Goal: Transaction & Acquisition: Purchase product/service

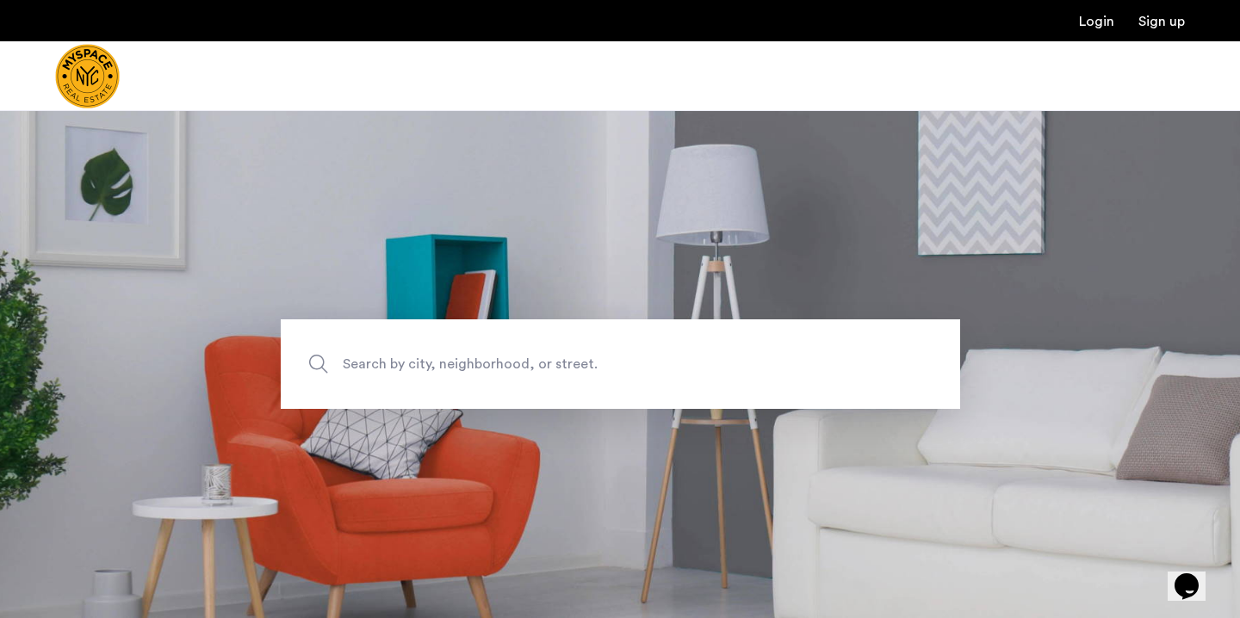
click at [388, 358] on span "Search by city, neighborhood, or street." at bounding box center [580, 364] width 475 height 23
click at [388, 358] on input "Search by city, neighborhood, or street." at bounding box center [620, 364] width 679 height 90
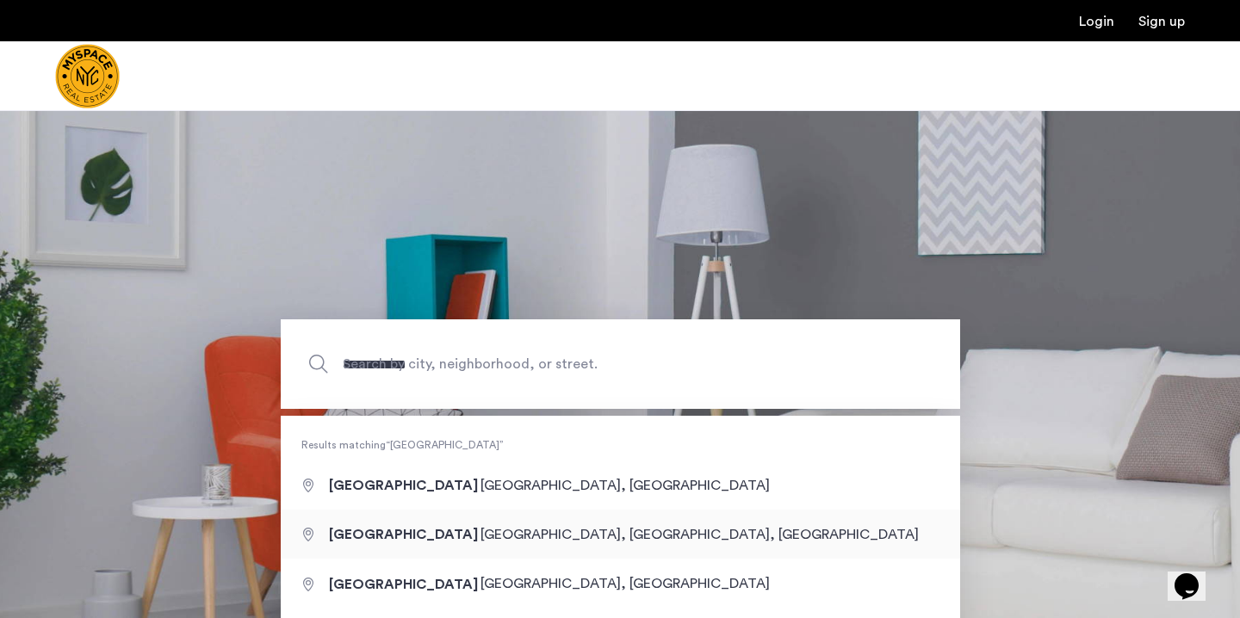
type input "**********"
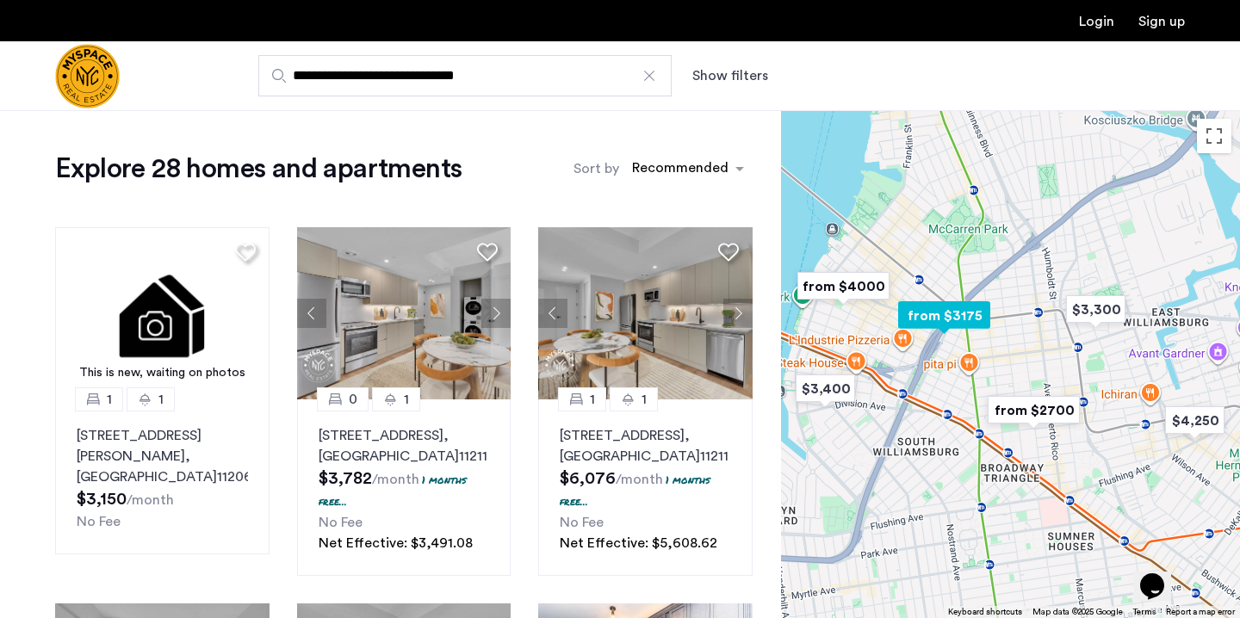
click at [735, 81] on button "Show filters" at bounding box center [730, 75] width 76 height 21
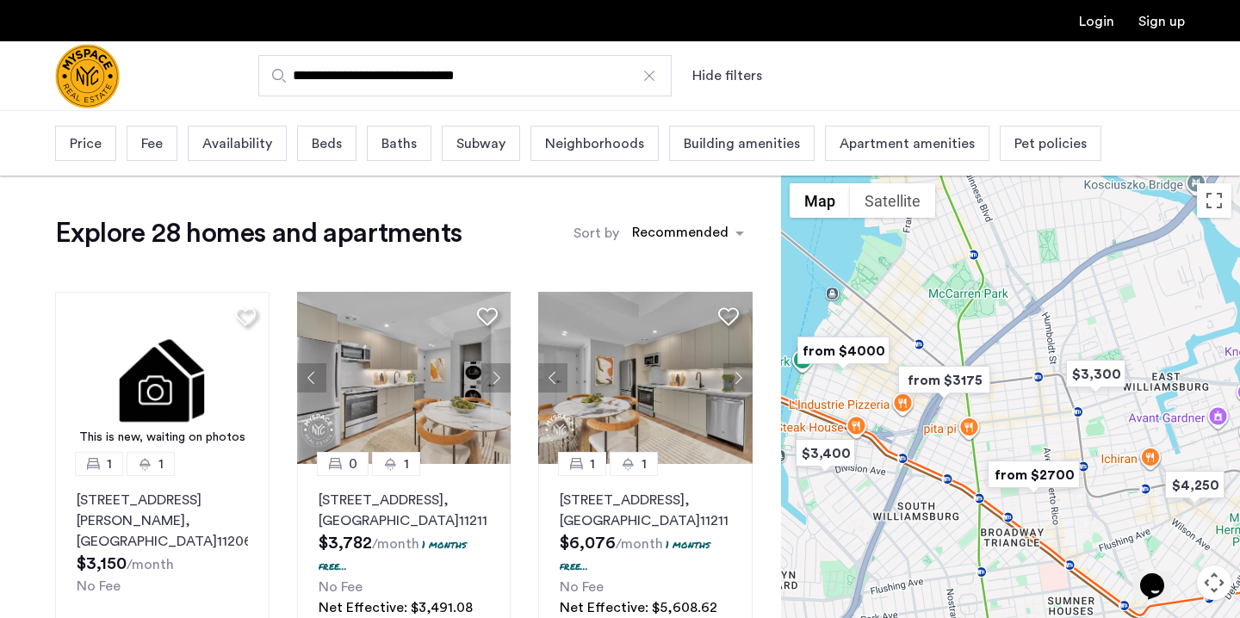
click at [323, 141] on span "Beds" at bounding box center [327, 143] width 30 height 21
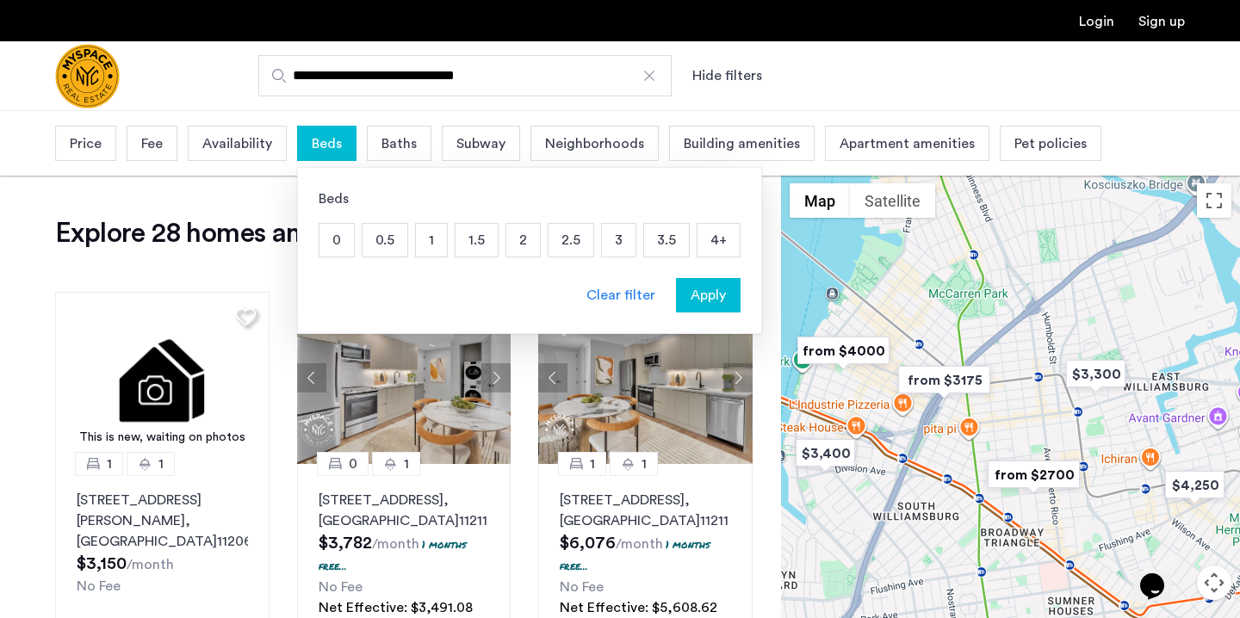
click at [431, 238] on p "1" at bounding box center [431, 240] width 31 height 33
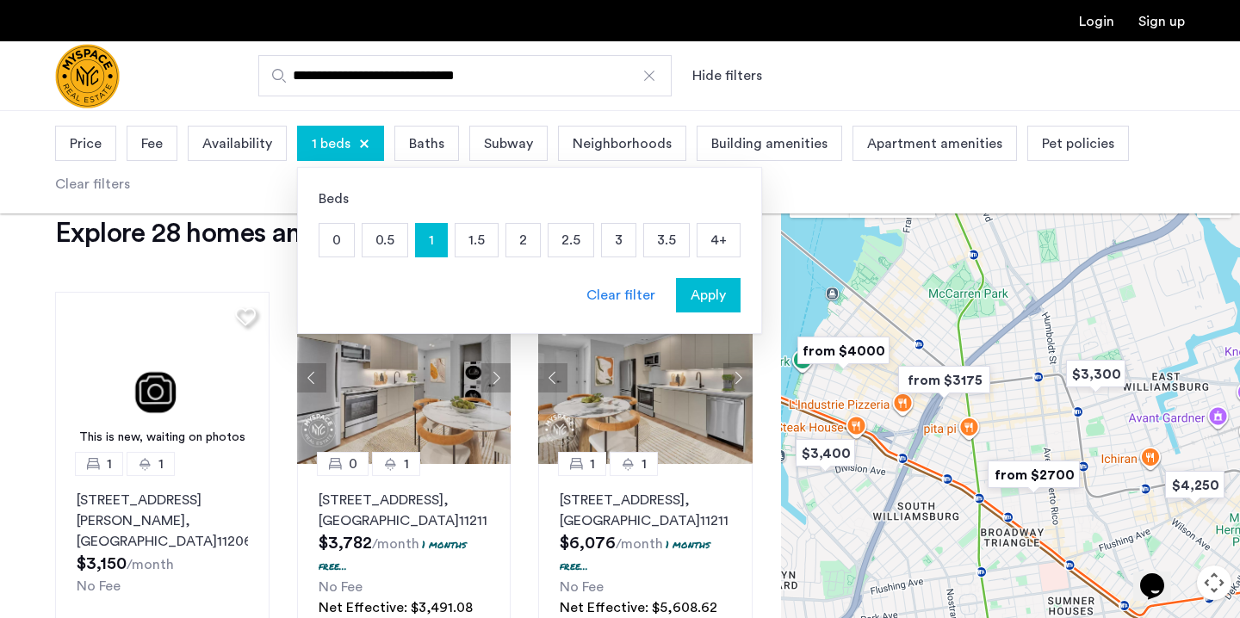
click at [521, 247] on p "2" at bounding box center [523, 240] width 34 height 33
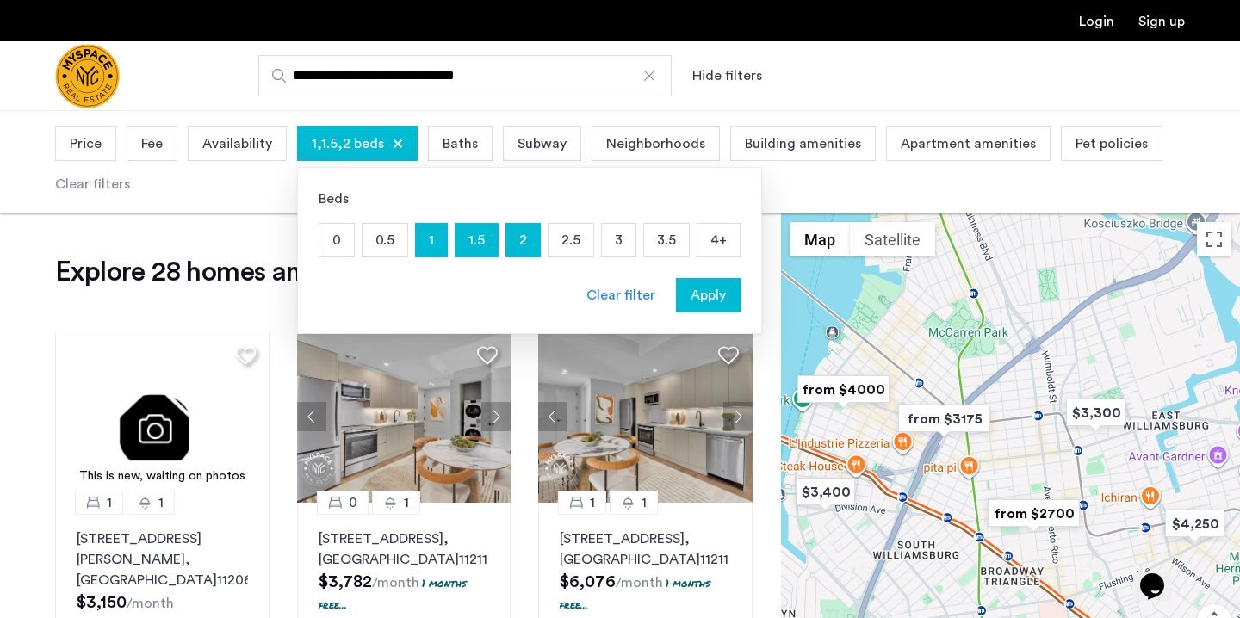
click at [691, 301] on span "Apply" at bounding box center [708, 295] width 35 height 21
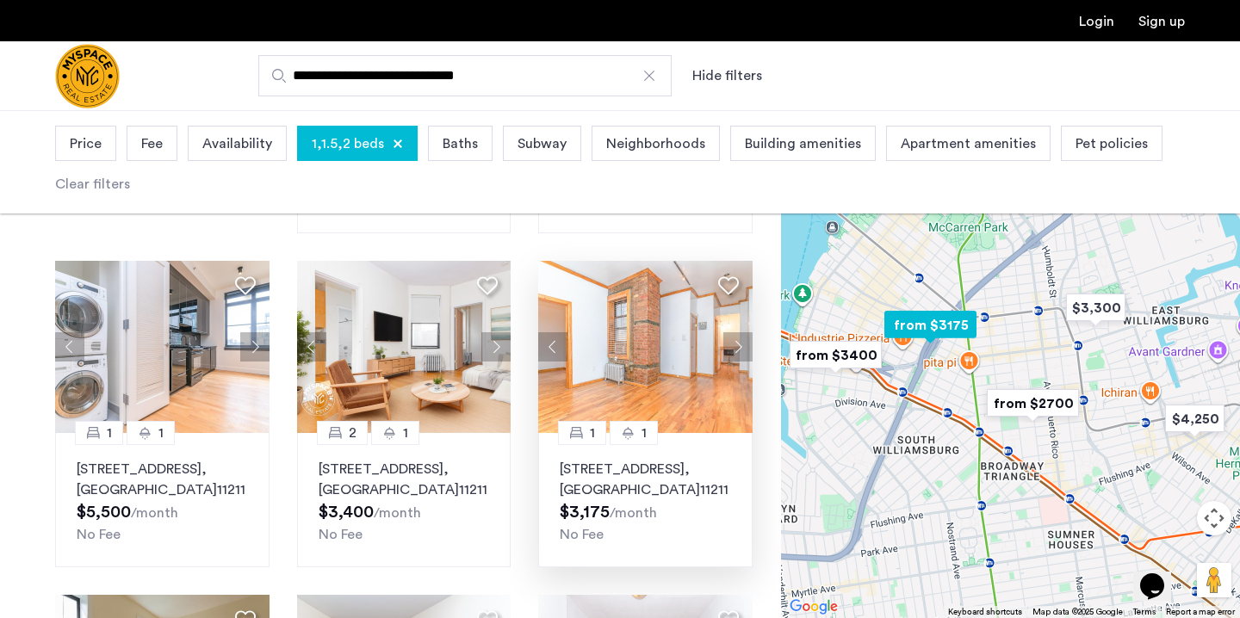
scroll to position [443, 0]
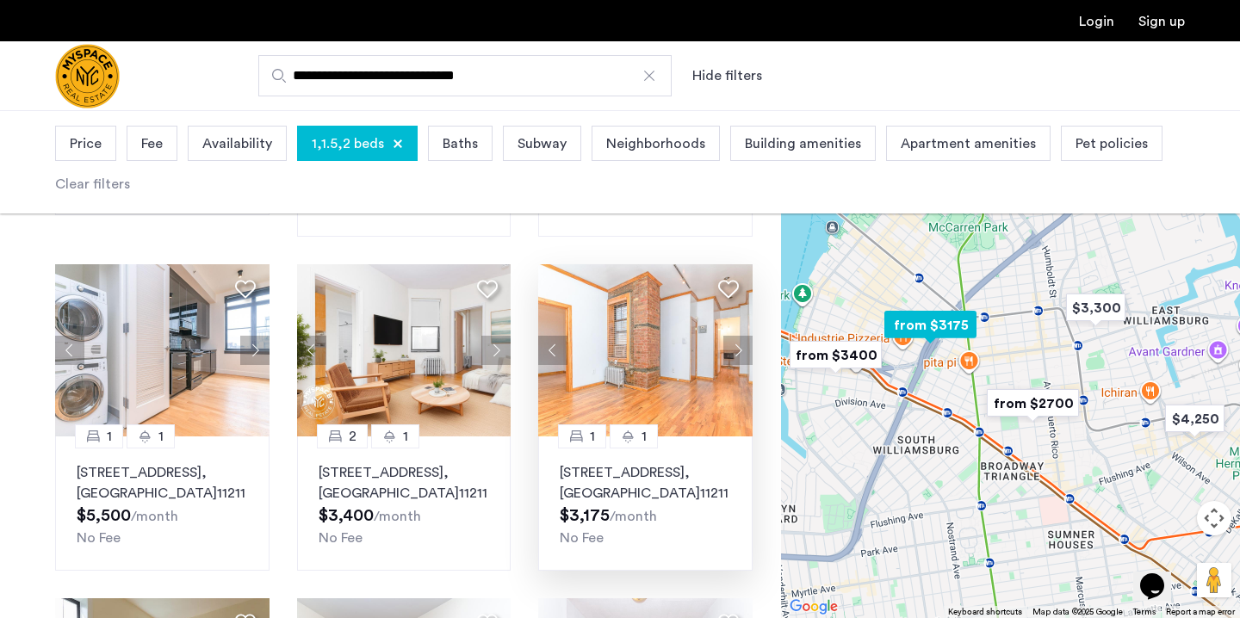
click at [741, 348] on button "Next apartment" at bounding box center [737, 350] width 29 height 29
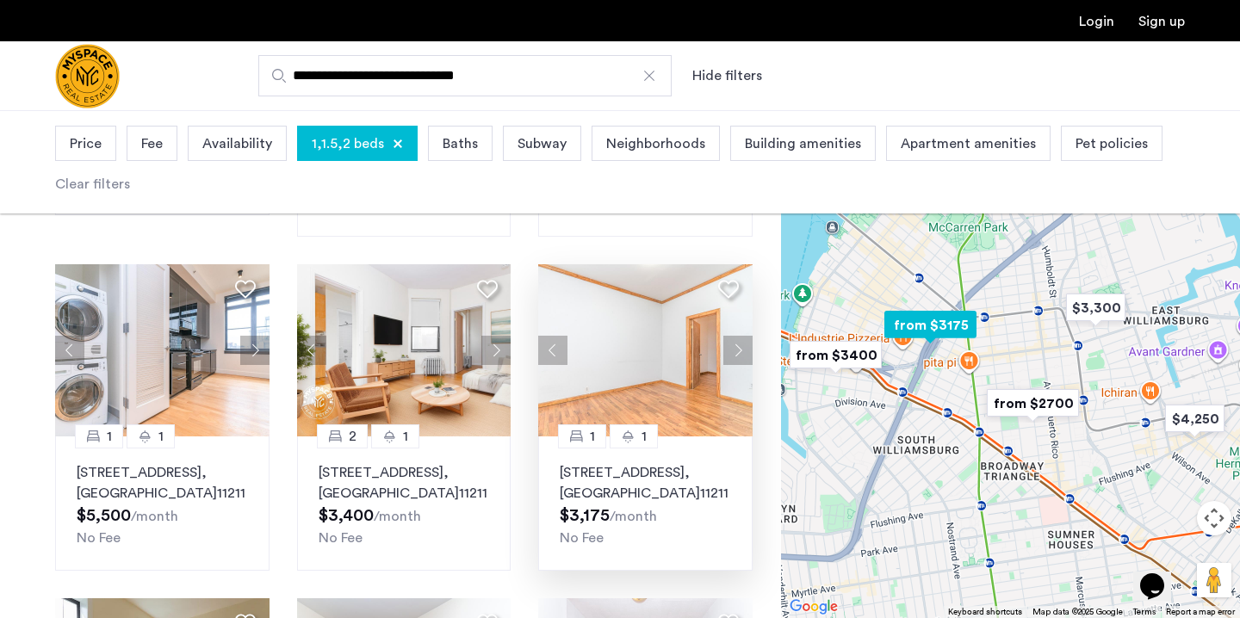
click at [741, 348] on button "Next apartment" at bounding box center [737, 350] width 29 height 29
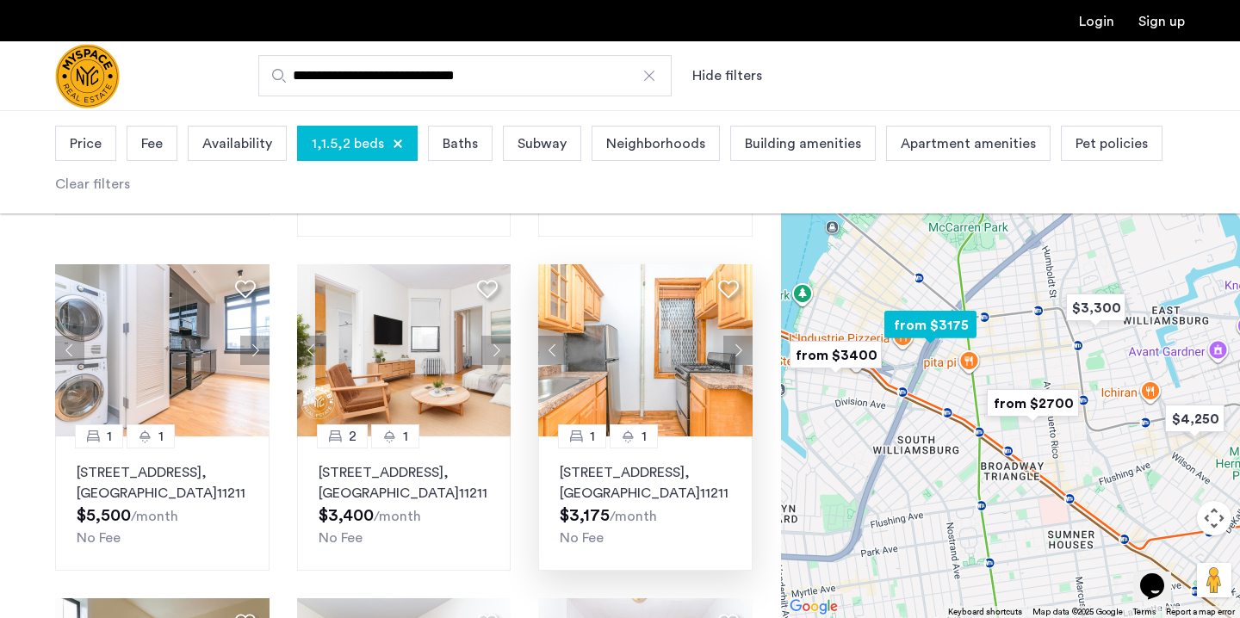
click at [741, 348] on button "Next apartment" at bounding box center [737, 350] width 29 height 29
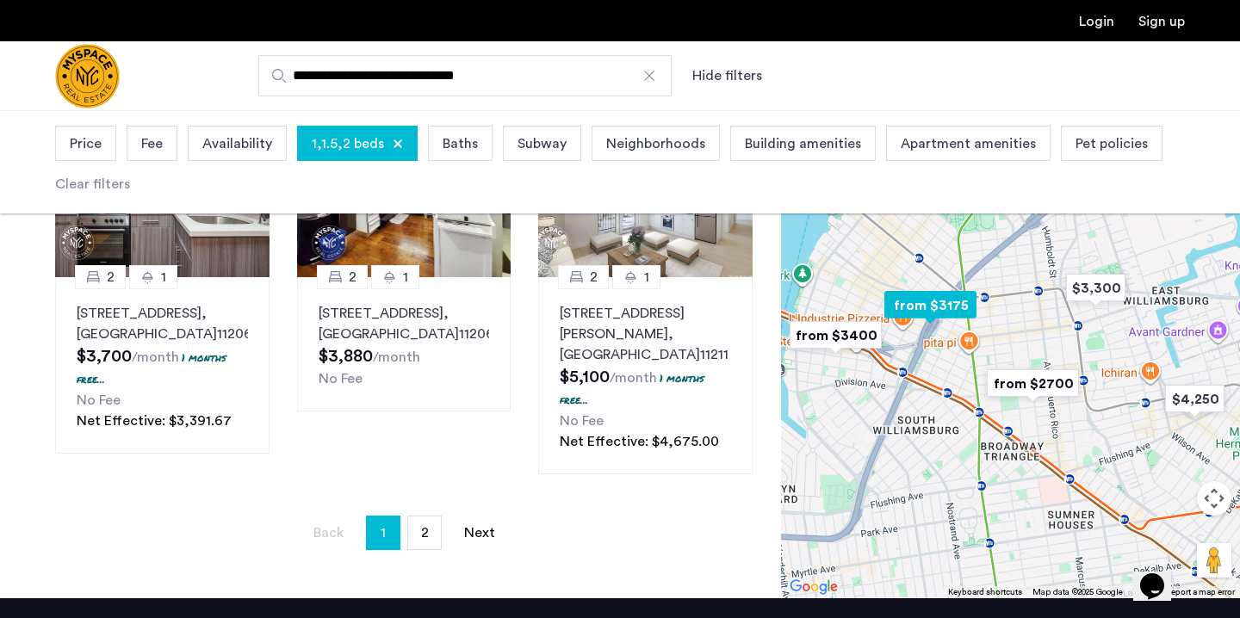
scroll to position [1287, 0]
